Goal: Communication & Community: Answer question/provide support

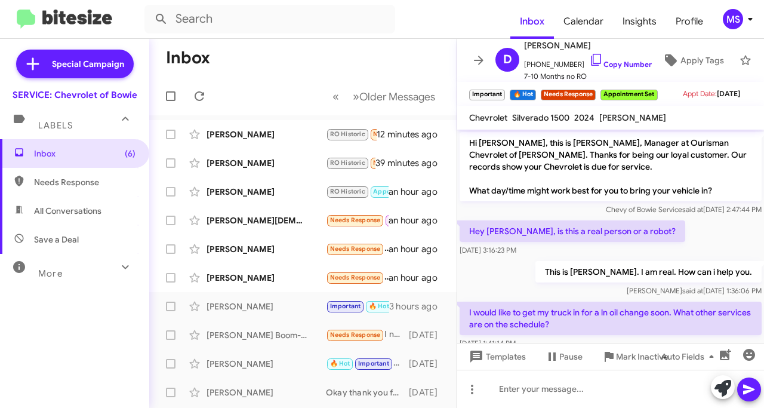
click at [258, 279] on div "[PERSON_NAME]" at bounding box center [265, 278] width 119 height 12
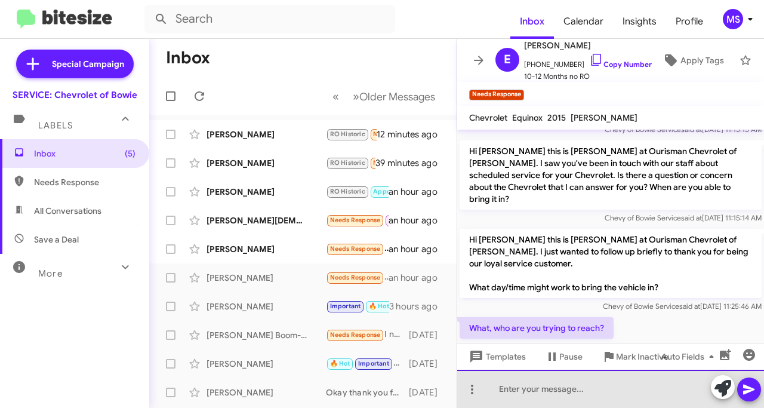
click at [548, 386] on div at bounding box center [610, 388] width 307 height 38
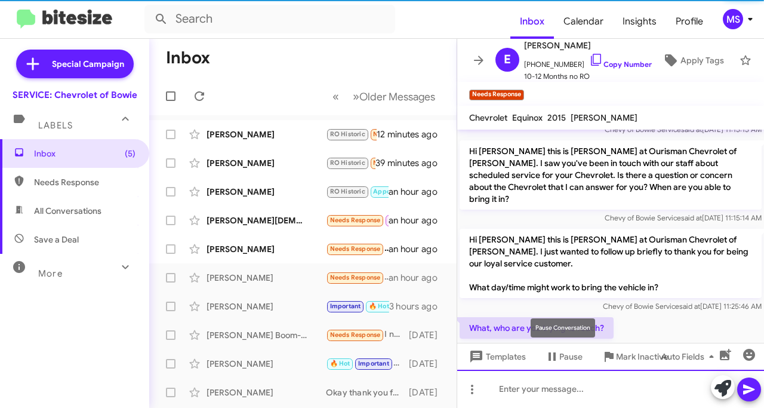
scroll to position [0, 0]
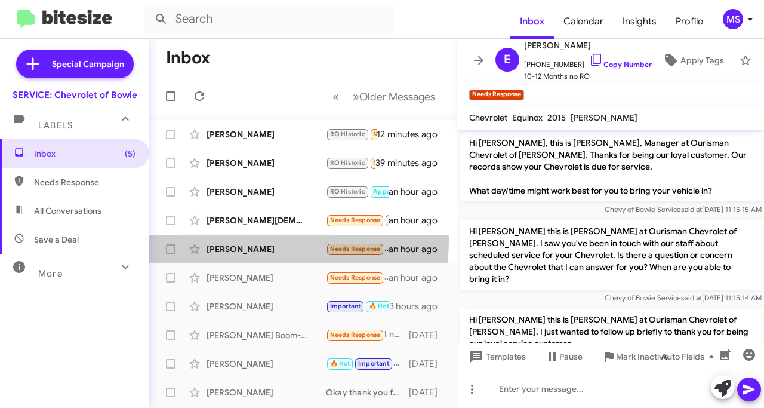
click at [238, 239] on div "[PERSON_NAME] Needs Response Hi. What service does it need? an hour ago" at bounding box center [303, 249] width 288 height 24
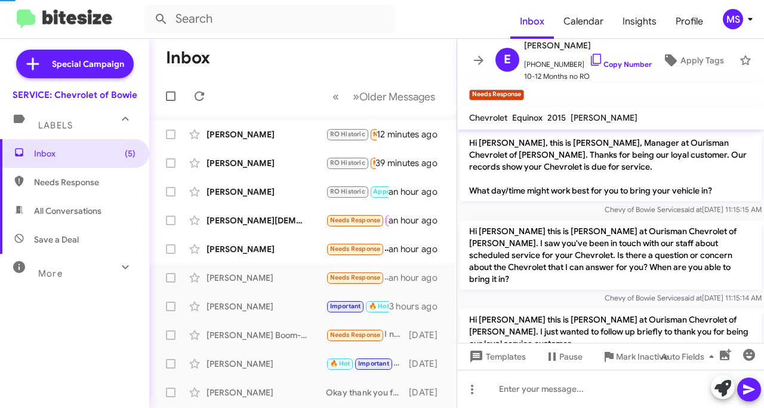
scroll to position [1, 0]
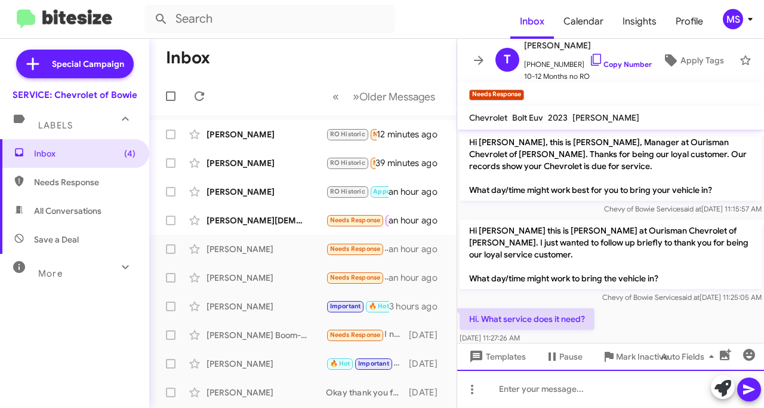
click at [578, 380] on div at bounding box center [610, 388] width 307 height 38
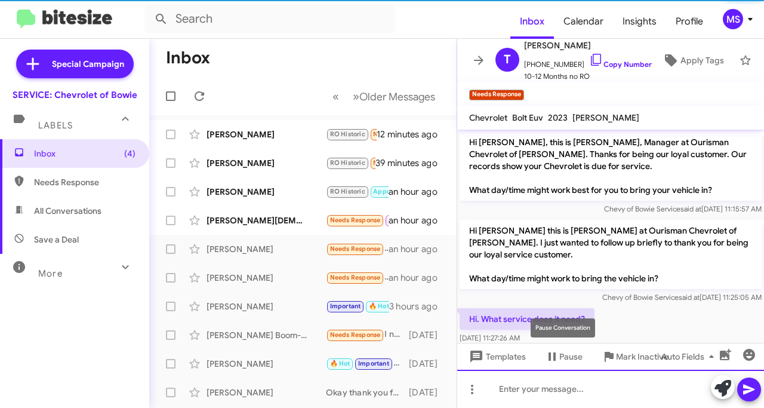
scroll to position [56, 0]
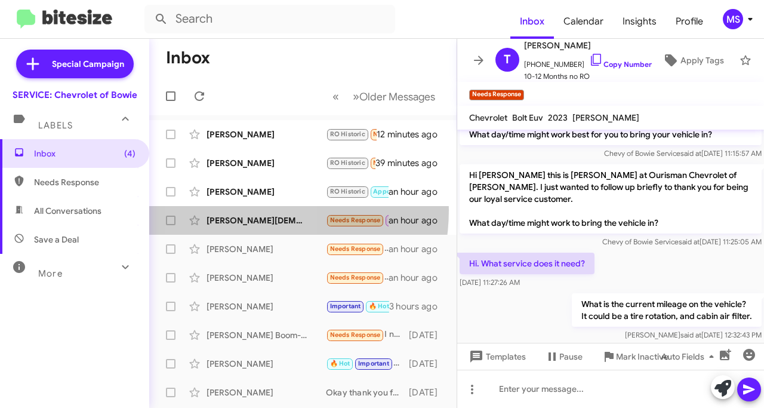
click at [232, 209] on div "[PERSON_NAME][DEMOGRAPHIC_DATA] Needs Response Try Pausing My equinox says 31% …" at bounding box center [303, 220] width 288 height 24
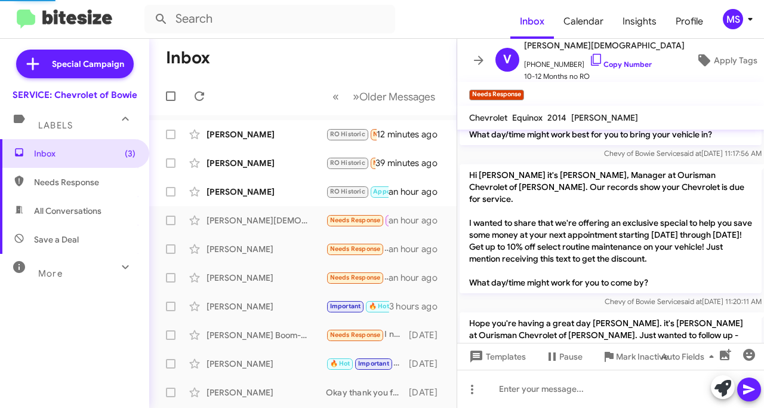
scroll to position [433, 0]
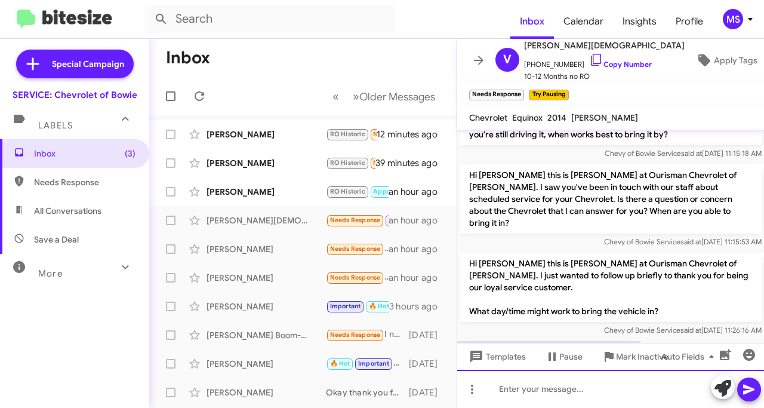
click at [612, 397] on div at bounding box center [610, 388] width 307 height 38
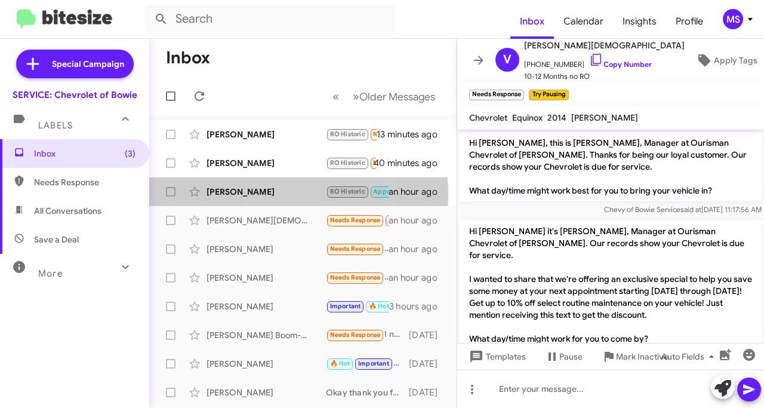
click at [270, 194] on div "[PERSON_NAME]" at bounding box center [265, 192] width 119 height 12
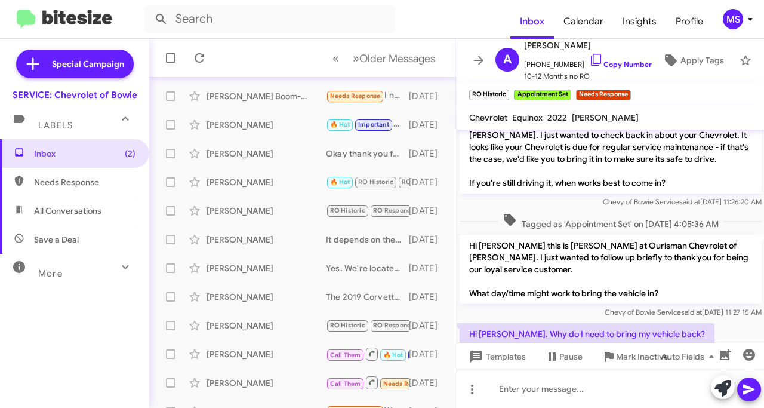
scroll to position [285, 0]
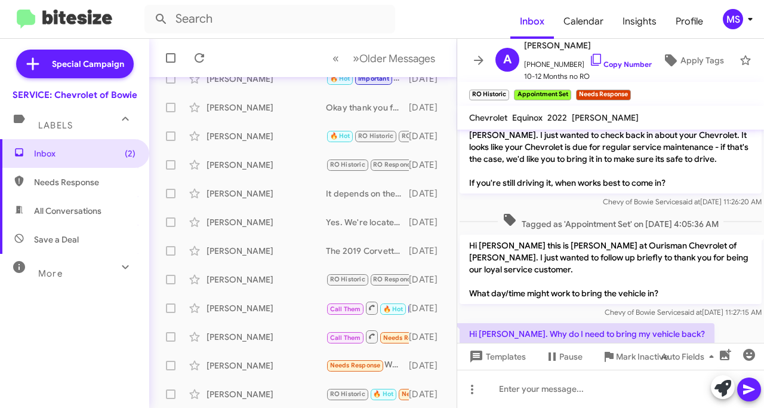
click at [253, 285] on div "[PERSON_NAME] RO Historic RO Responded Historic Okay thank you for letting me k…" at bounding box center [303, 279] width 288 height 24
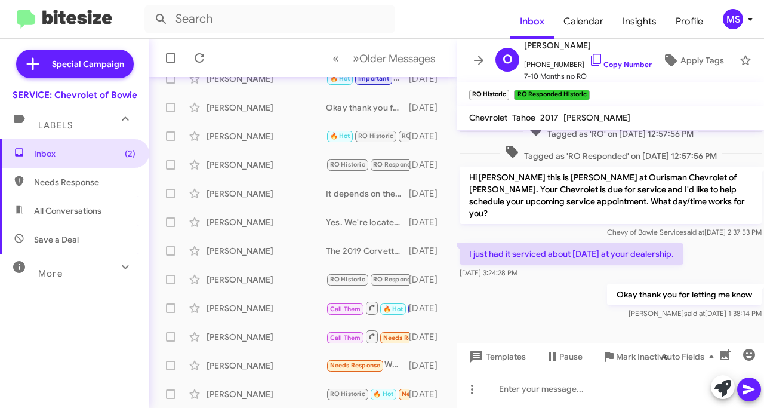
click at [229, 344] on div "[PERSON_NAME] Call Them Needs Response Appointment Set RO RO Responded Inbound …" at bounding box center [303, 337] width 288 height 24
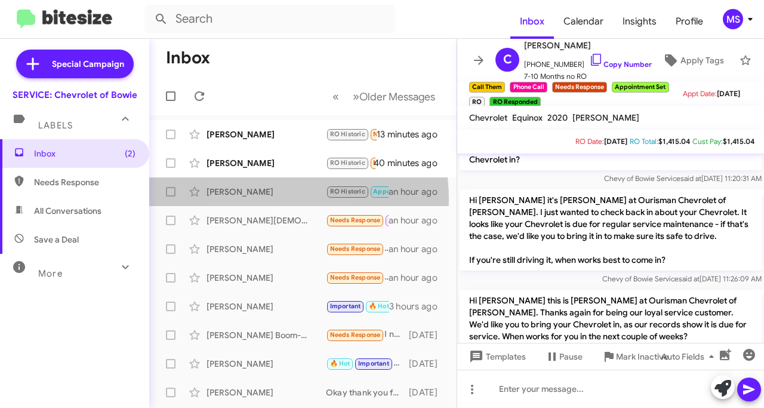
click at [252, 199] on div "[PERSON_NAME] RO Historic Appointment Set Needs Response Hi [PERSON_NAME]. Why …" at bounding box center [303, 192] width 288 height 24
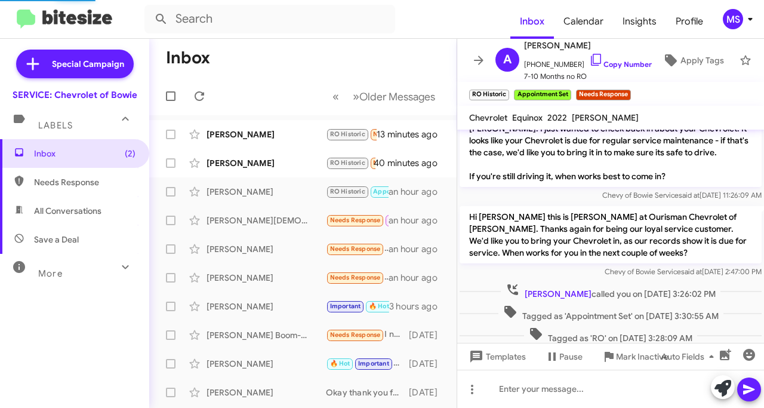
scroll to position [217, 0]
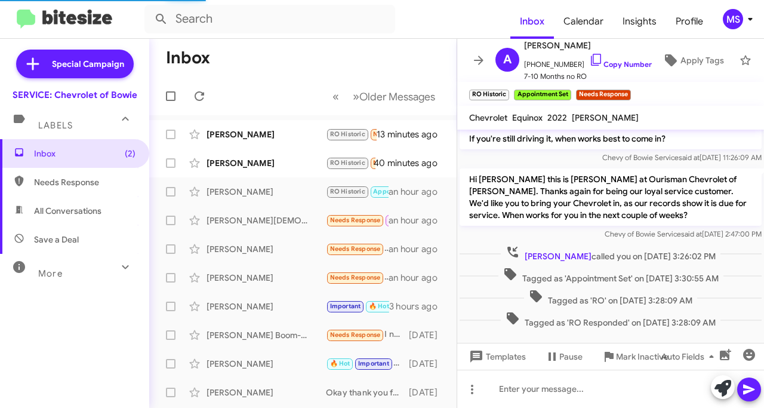
click at [220, 195] on div "[PERSON_NAME]" at bounding box center [265, 192] width 119 height 12
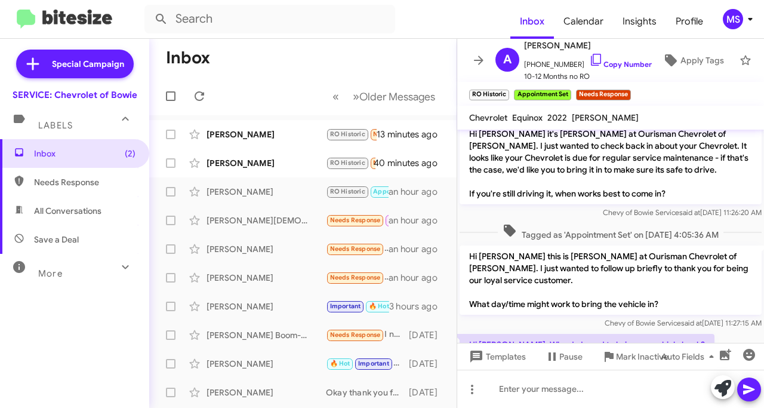
scroll to position [507, 0]
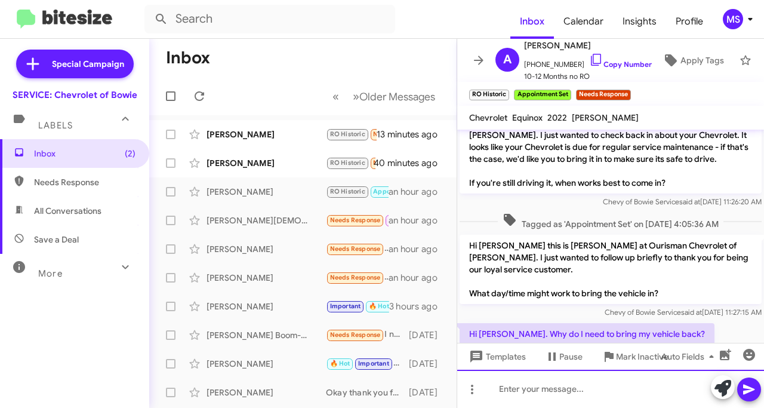
click at [548, 389] on div at bounding box center [610, 388] width 307 height 38
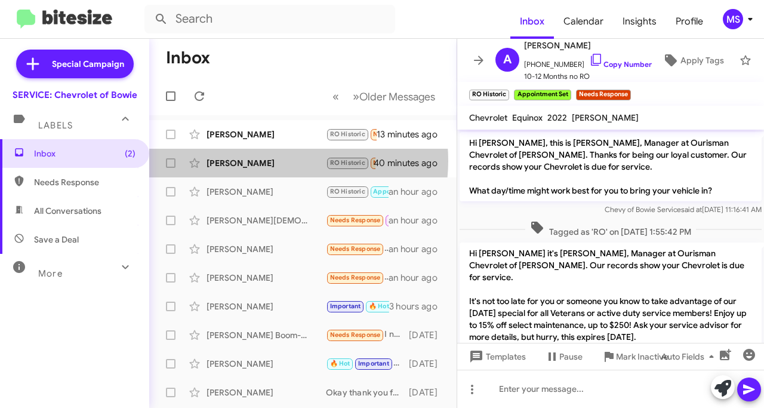
click at [278, 161] on div "[PERSON_NAME]" at bounding box center [265, 163] width 119 height 12
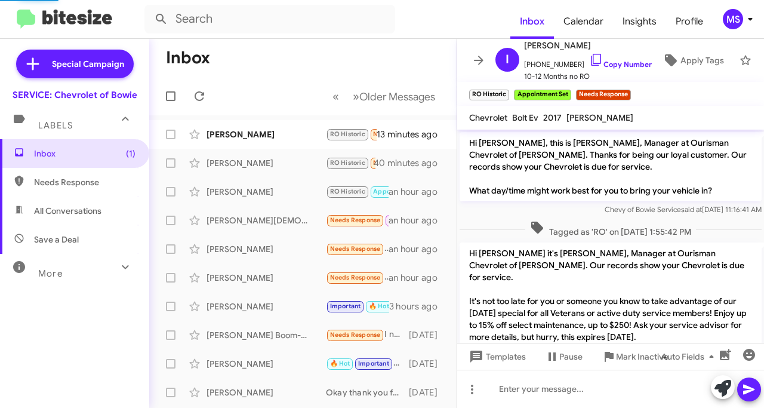
scroll to position [613, 0]
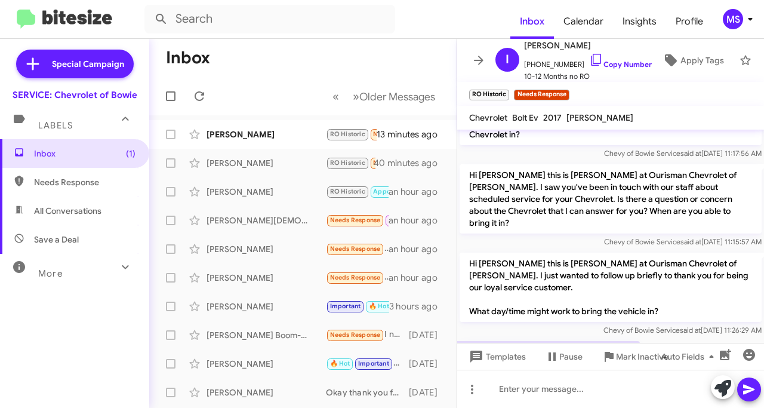
click at [260, 168] on div "[PERSON_NAME]" at bounding box center [265, 163] width 119 height 12
click at [260, 184] on div "[PERSON_NAME] RO Historic Appointment Set Needs Response Hi [PERSON_NAME]. Why …" at bounding box center [303, 192] width 288 height 24
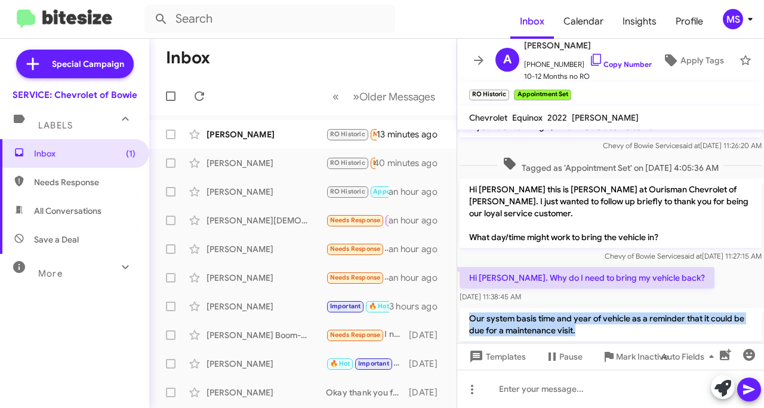
drag, startPoint x: 514, startPoint y: 282, endPoint x: 469, endPoint y: 271, distance: 46.2
click at [469, 307] on p "Our system basis time and year of vehicle as a reminder that it could be due fo…" at bounding box center [611, 323] width 302 height 33
copy p "Our system basis time and year of vehicle as a reminder that it could be due fo…"
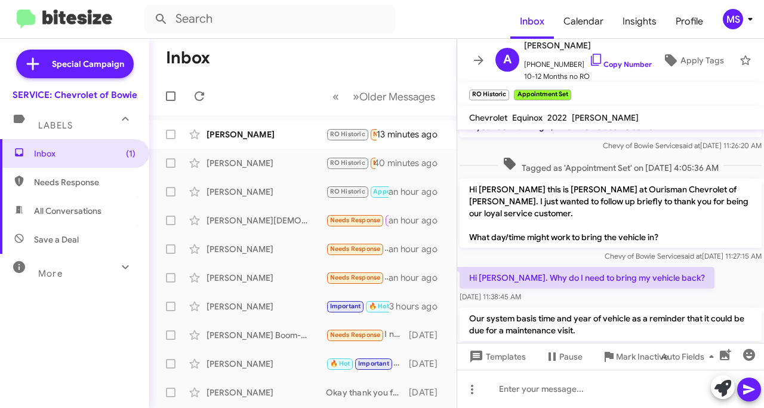
click at [267, 159] on div "[PERSON_NAME]" at bounding box center [265, 163] width 119 height 12
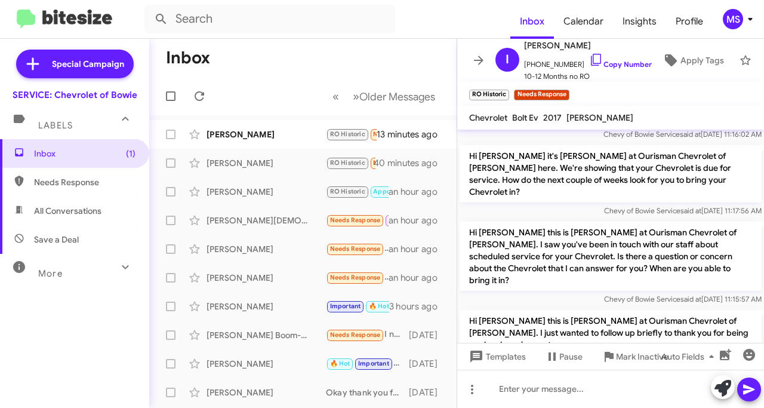
scroll to position [613, 0]
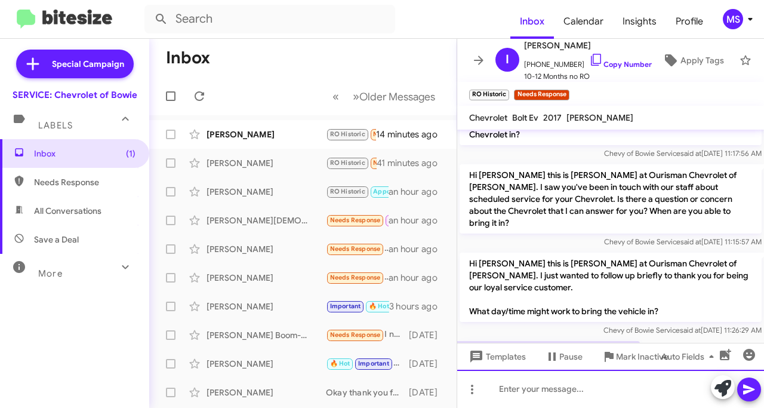
click at [537, 387] on div at bounding box center [610, 388] width 307 height 38
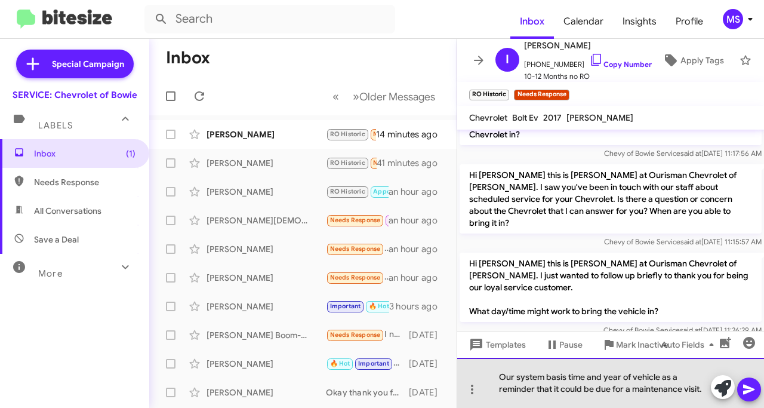
click at [563, 376] on div "Our system basis time and year of vehicle as a reminder that it could be due fo…" at bounding box center [610, 382] width 307 height 50
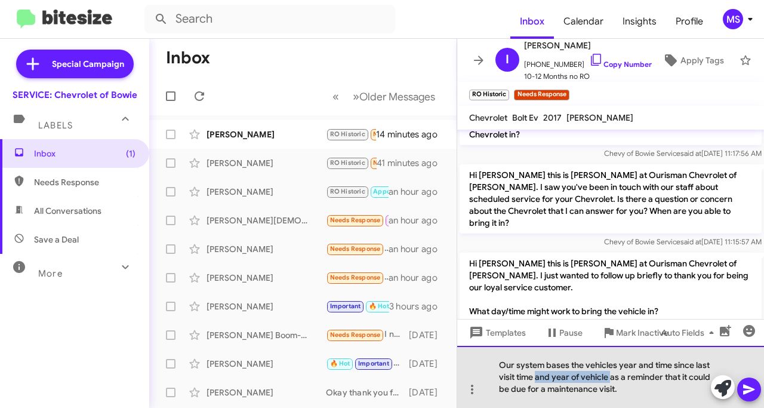
drag, startPoint x: 610, startPoint y: 379, endPoint x: 537, endPoint y: 380, distance: 73.4
click at [537, 380] on div "Our system bases the vehicles year and time since last visit time and year of v…" at bounding box center [610, 377] width 307 height 62
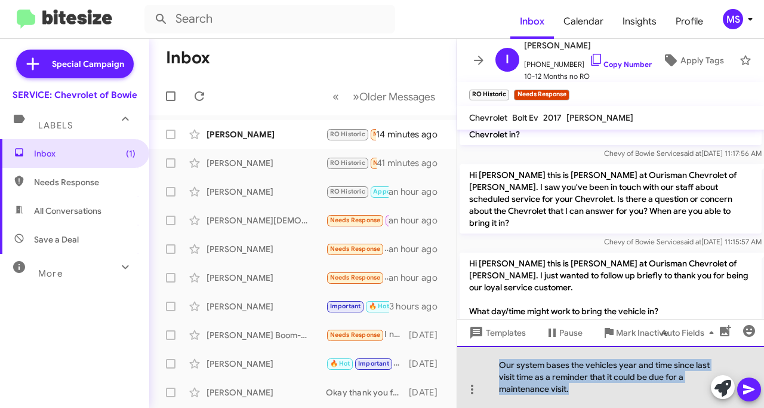
drag, startPoint x: 597, startPoint y: 396, endPoint x: 472, endPoint y: 348, distance: 133.6
click at [473, 348] on div "Our system bases the vehicles year and time since last visit time as a reminder…" at bounding box center [610, 377] width 307 height 62
copy div "Our system bases the vehicles year and time since last visit time as a reminder…"
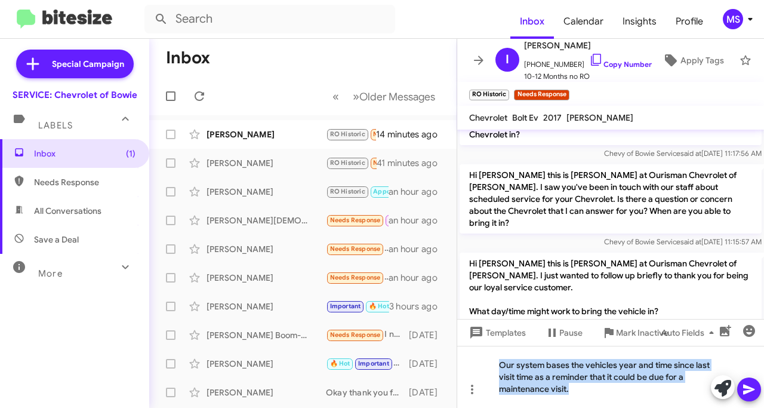
click at [749, 386] on icon at bounding box center [749, 389] width 14 height 14
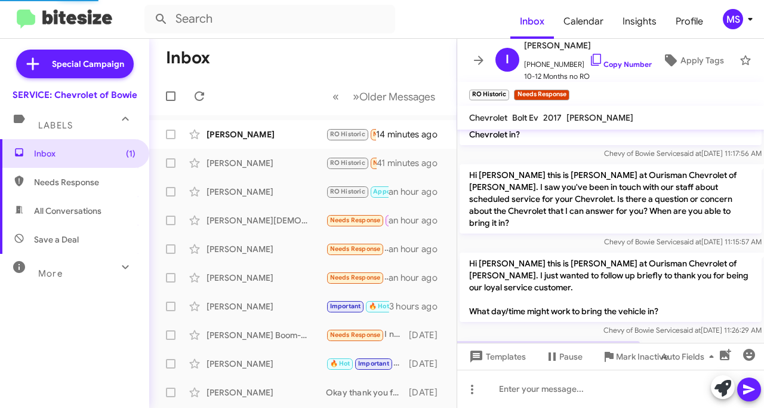
click at [272, 135] on div "[PERSON_NAME]" at bounding box center [265, 134] width 119 height 12
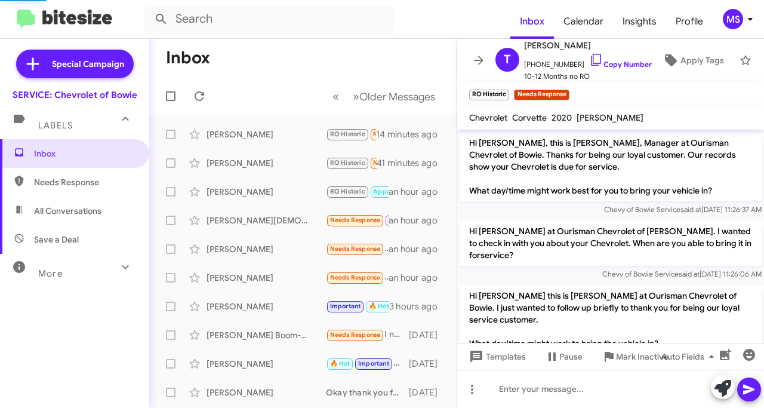
scroll to position [942, 0]
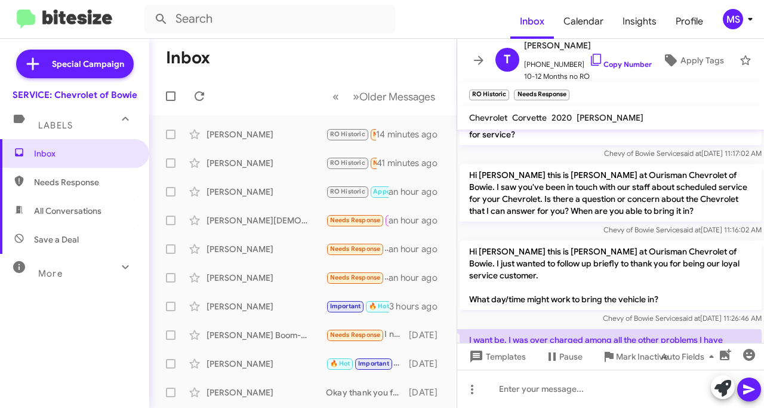
click at [623, 60] on link "Copy Number" at bounding box center [620, 64] width 63 height 9
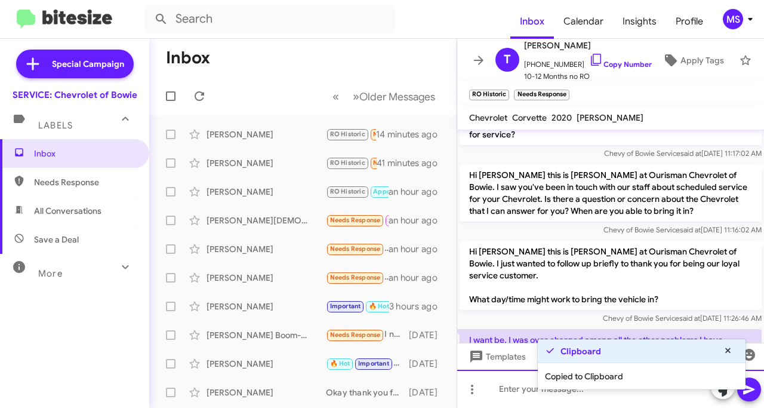
click at [505, 384] on div at bounding box center [610, 388] width 307 height 38
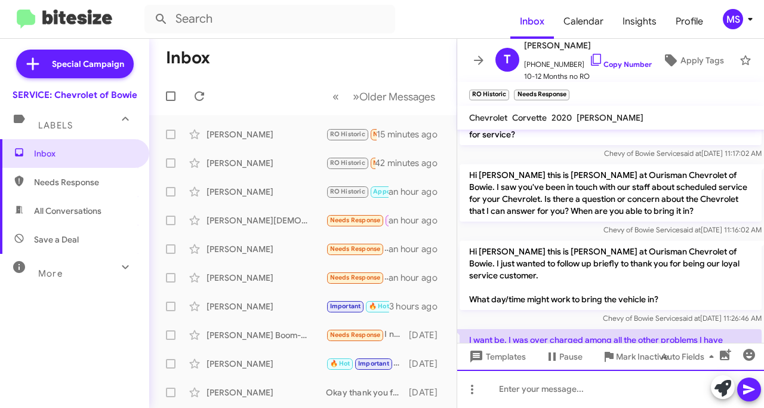
click at [558, 389] on div at bounding box center [610, 388] width 307 height 38
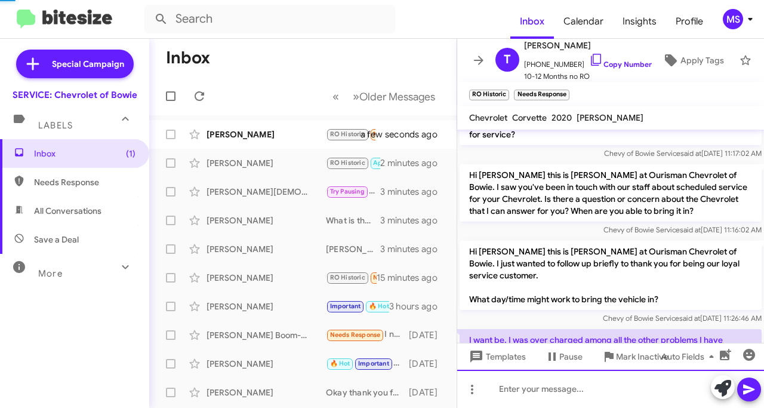
scroll to position [0, 0]
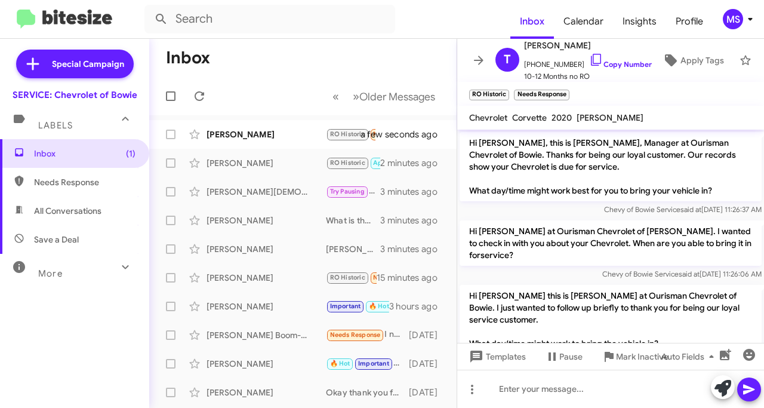
click at [251, 129] on div "[PERSON_NAME]" at bounding box center [265, 134] width 119 height 12
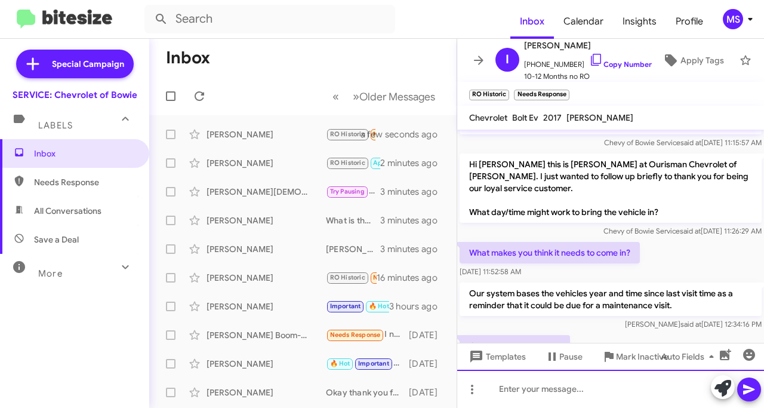
click at [576, 384] on div at bounding box center [610, 388] width 307 height 38
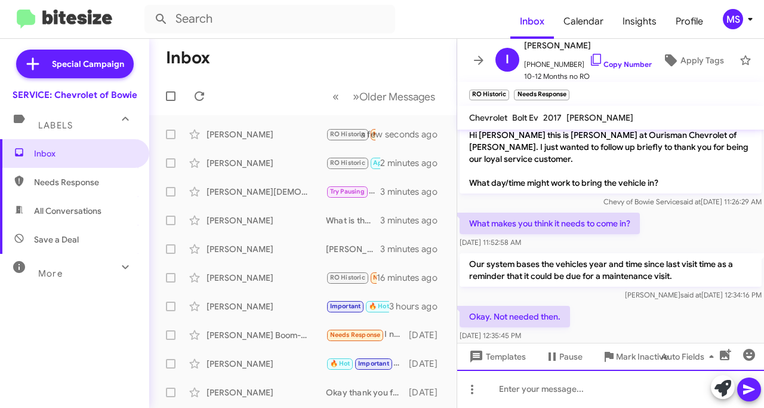
scroll to position [756, 0]
